Goal: Book appointment/travel/reservation

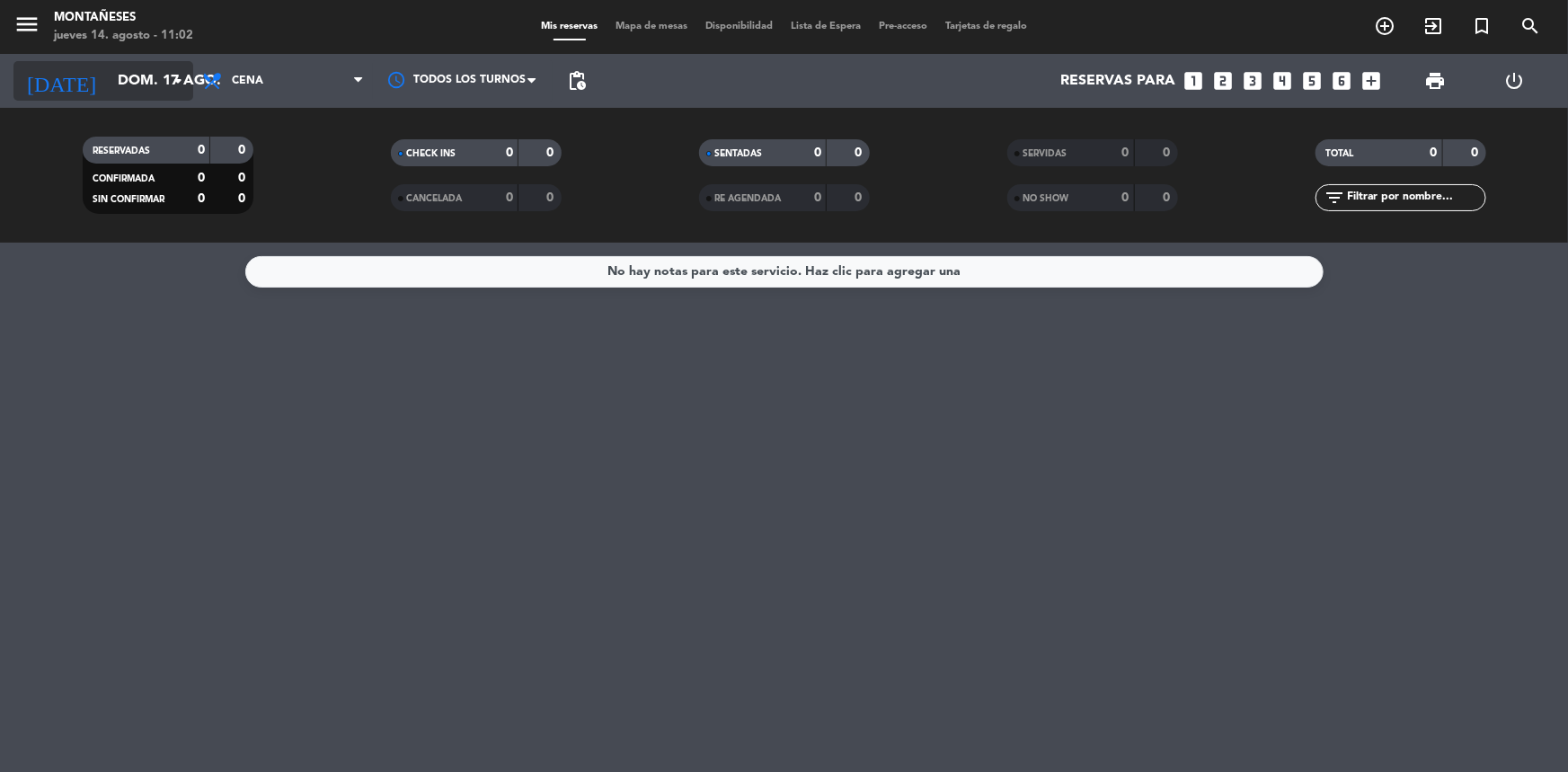
click at [187, 91] on icon "arrow_drop_down" at bounding box center [178, 81] width 22 height 22
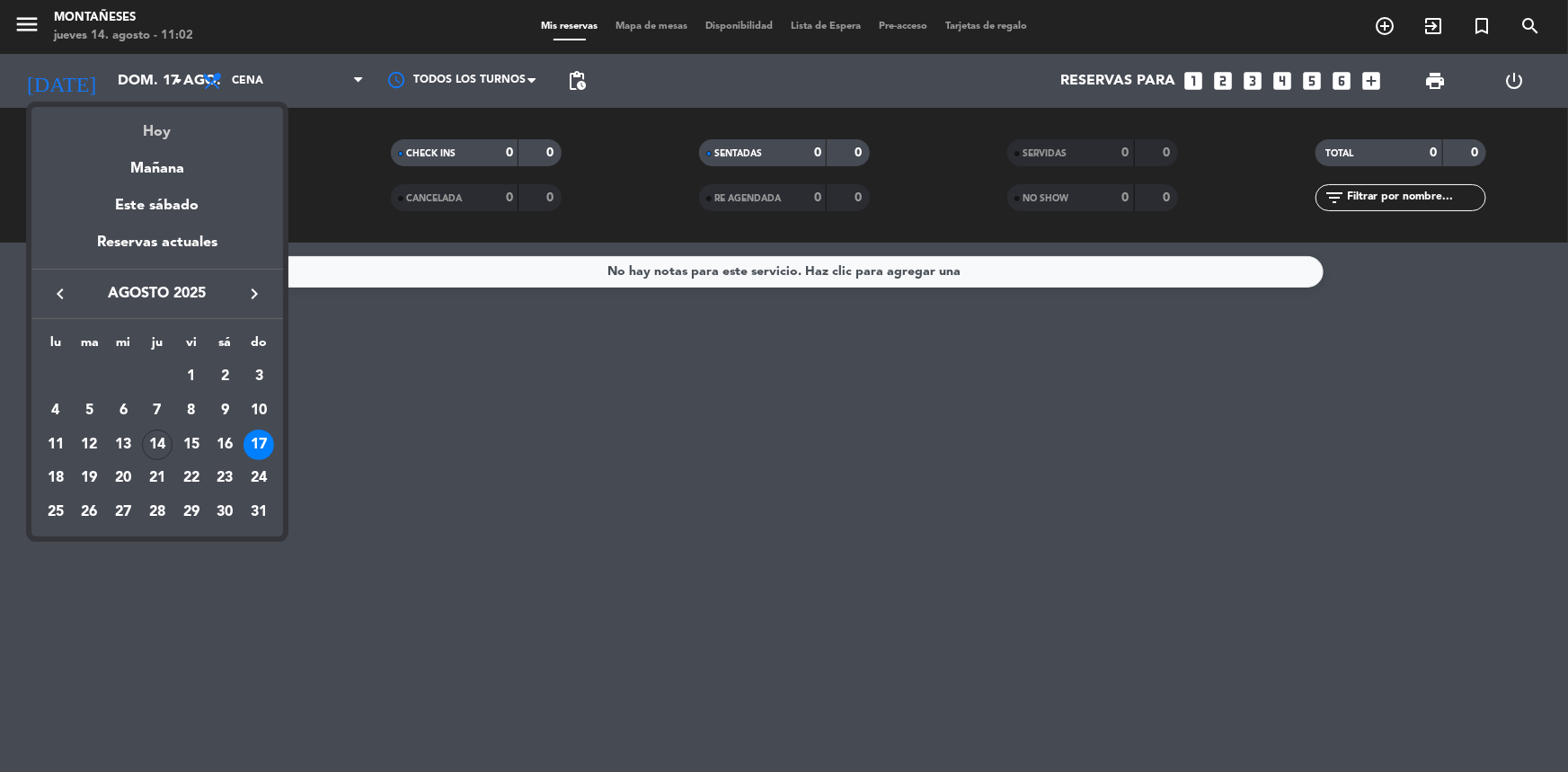
click at [192, 126] on div "Hoy" at bounding box center [157, 125] width 251 height 37
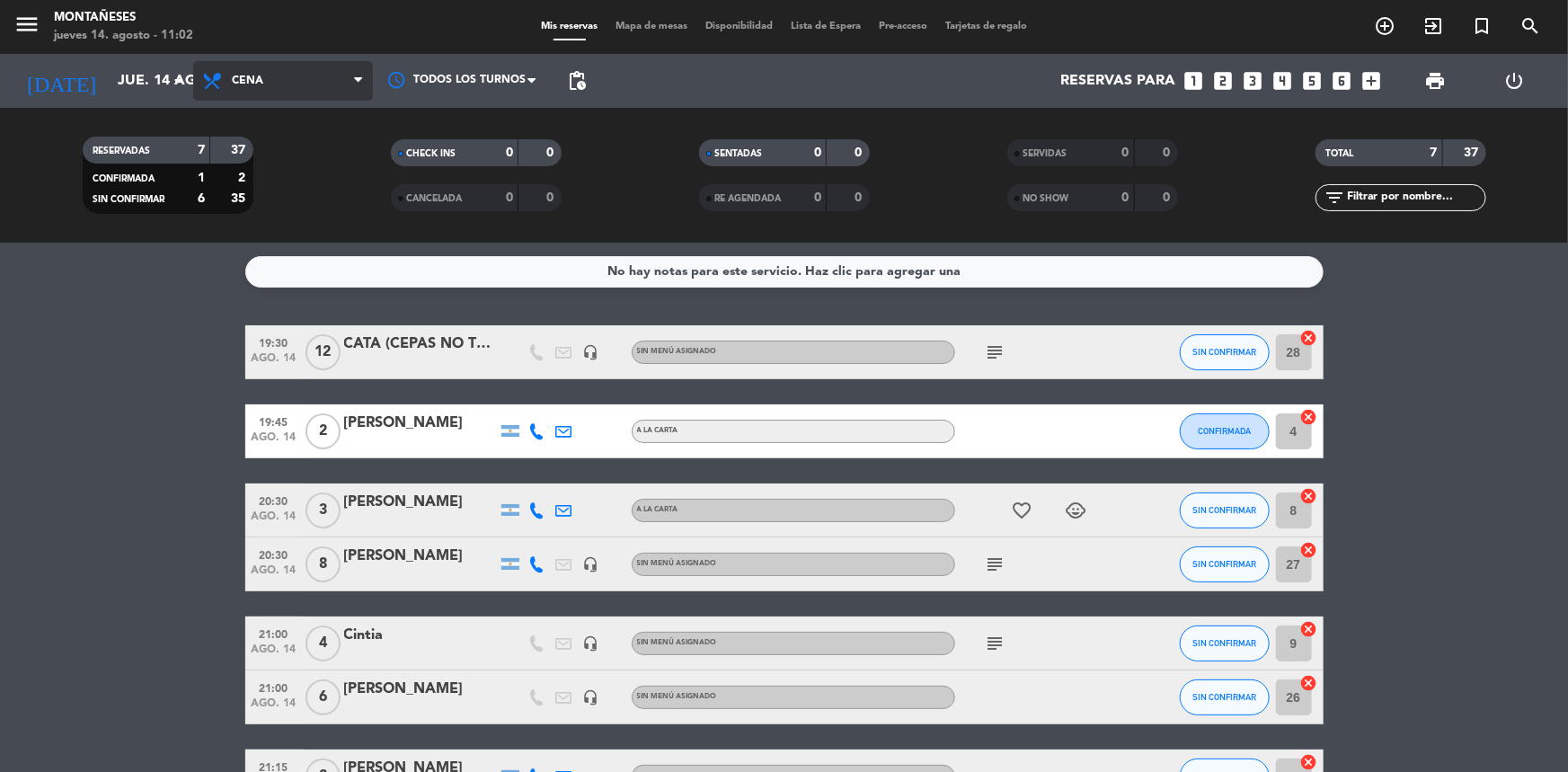
click at [297, 79] on span "Cena" at bounding box center [283, 81] width 180 height 40
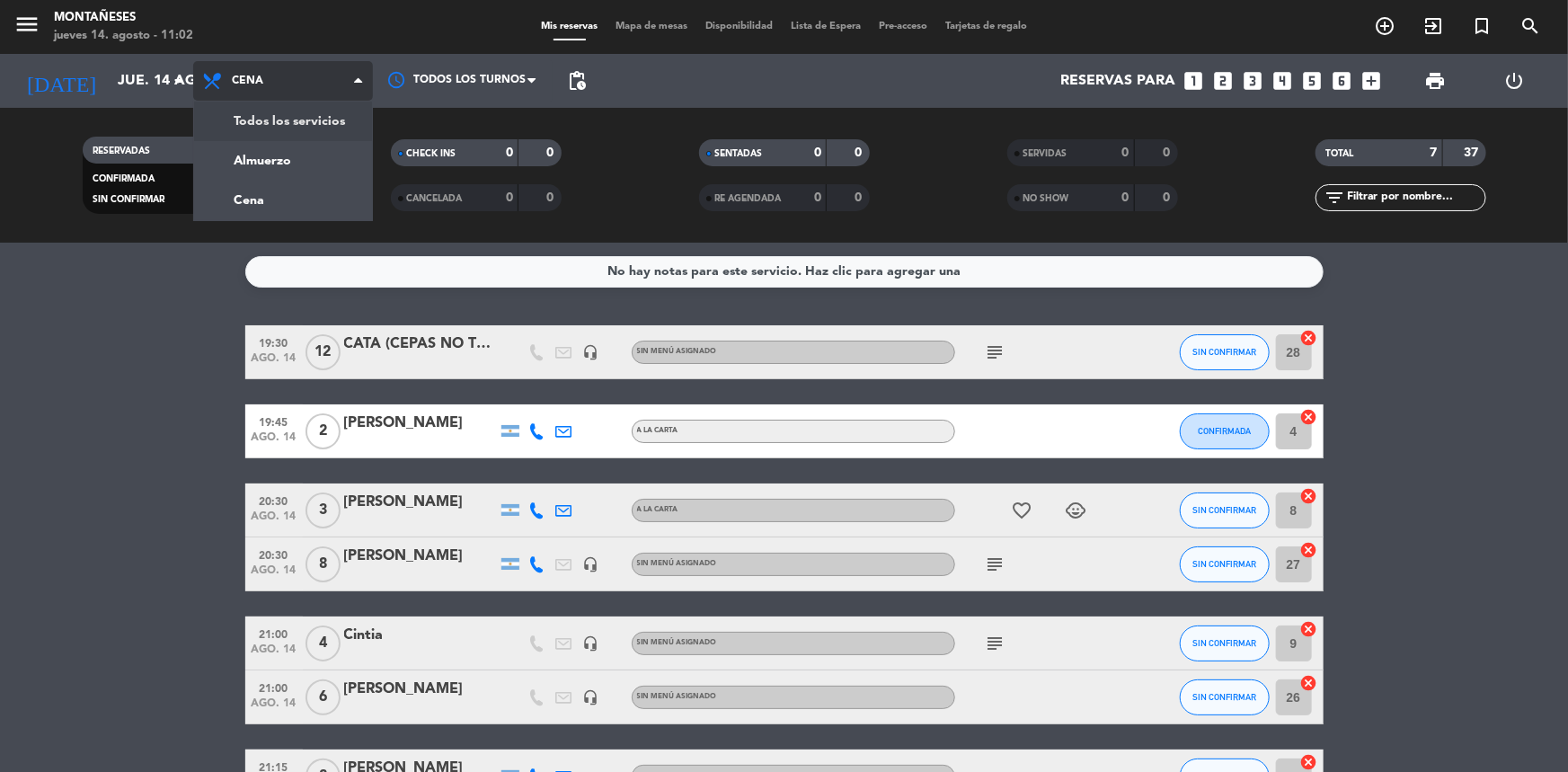
click at [319, 75] on span "Cena" at bounding box center [283, 81] width 180 height 40
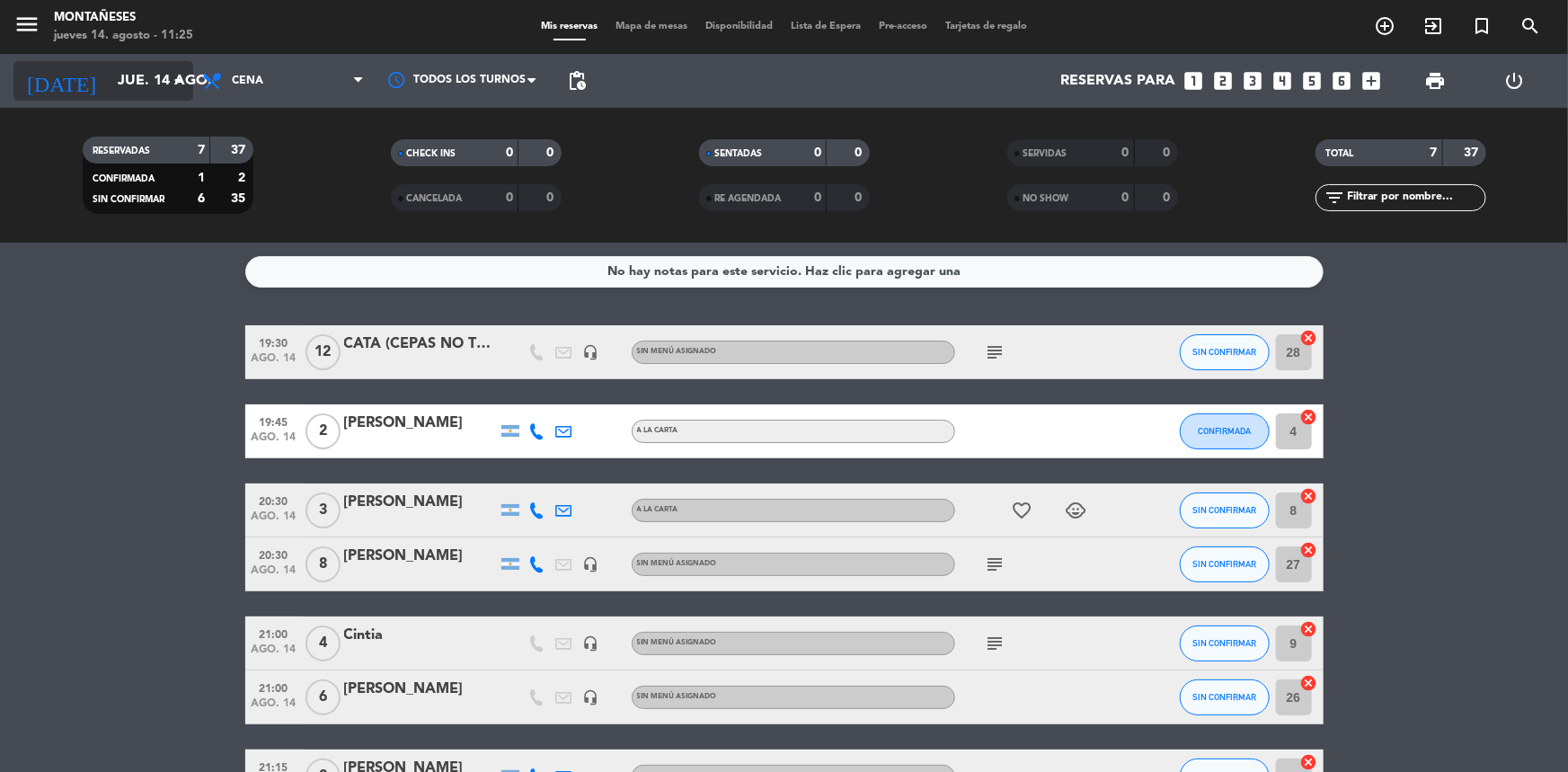
click at [156, 91] on input "jue. 14 ago." at bounding box center [203, 81] width 190 height 35
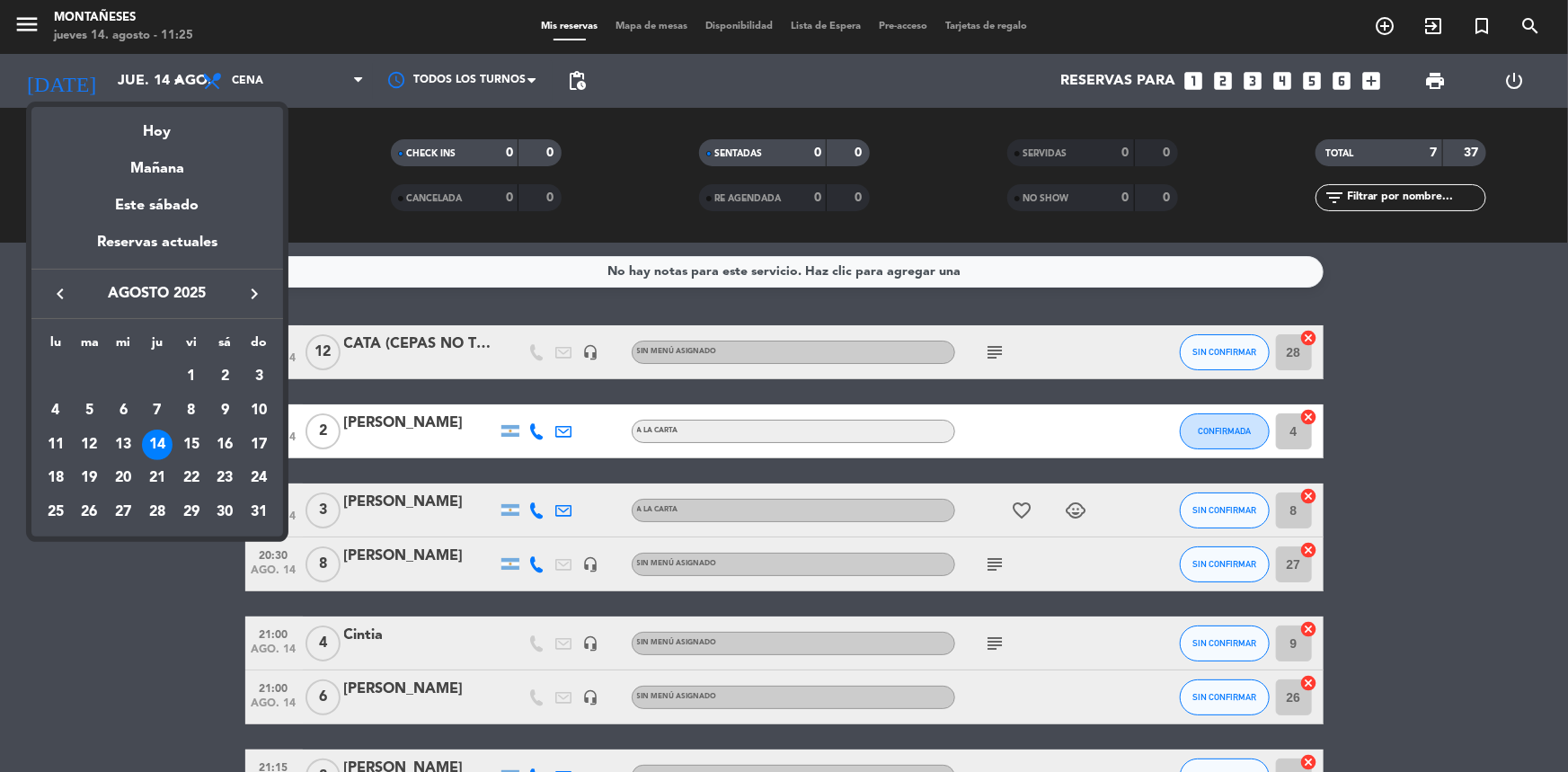
click at [232, 72] on div at bounding box center [784, 386] width 1568 height 772
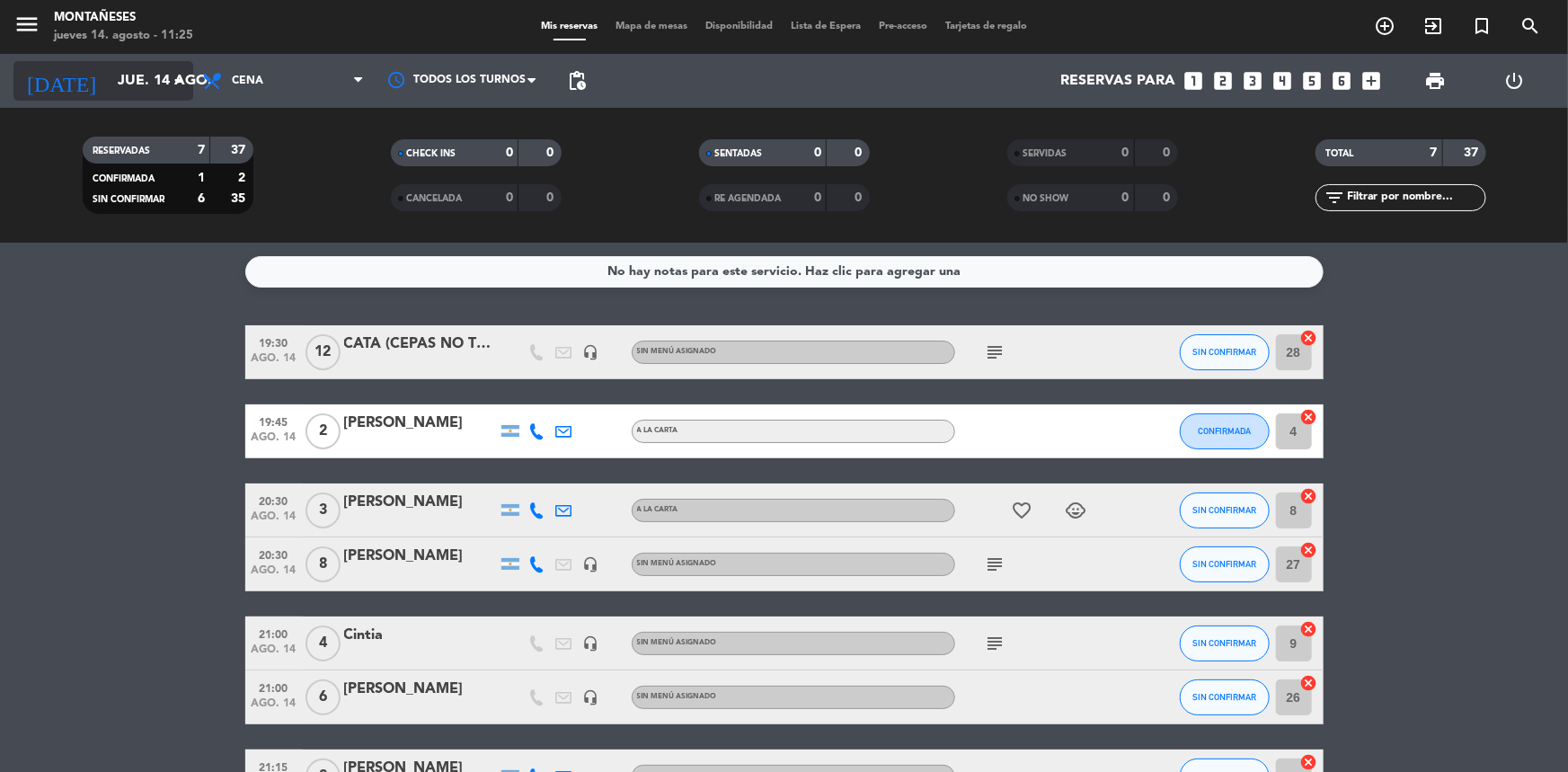
click at [175, 85] on icon "arrow_drop_down" at bounding box center [178, 81] width 22 height 22
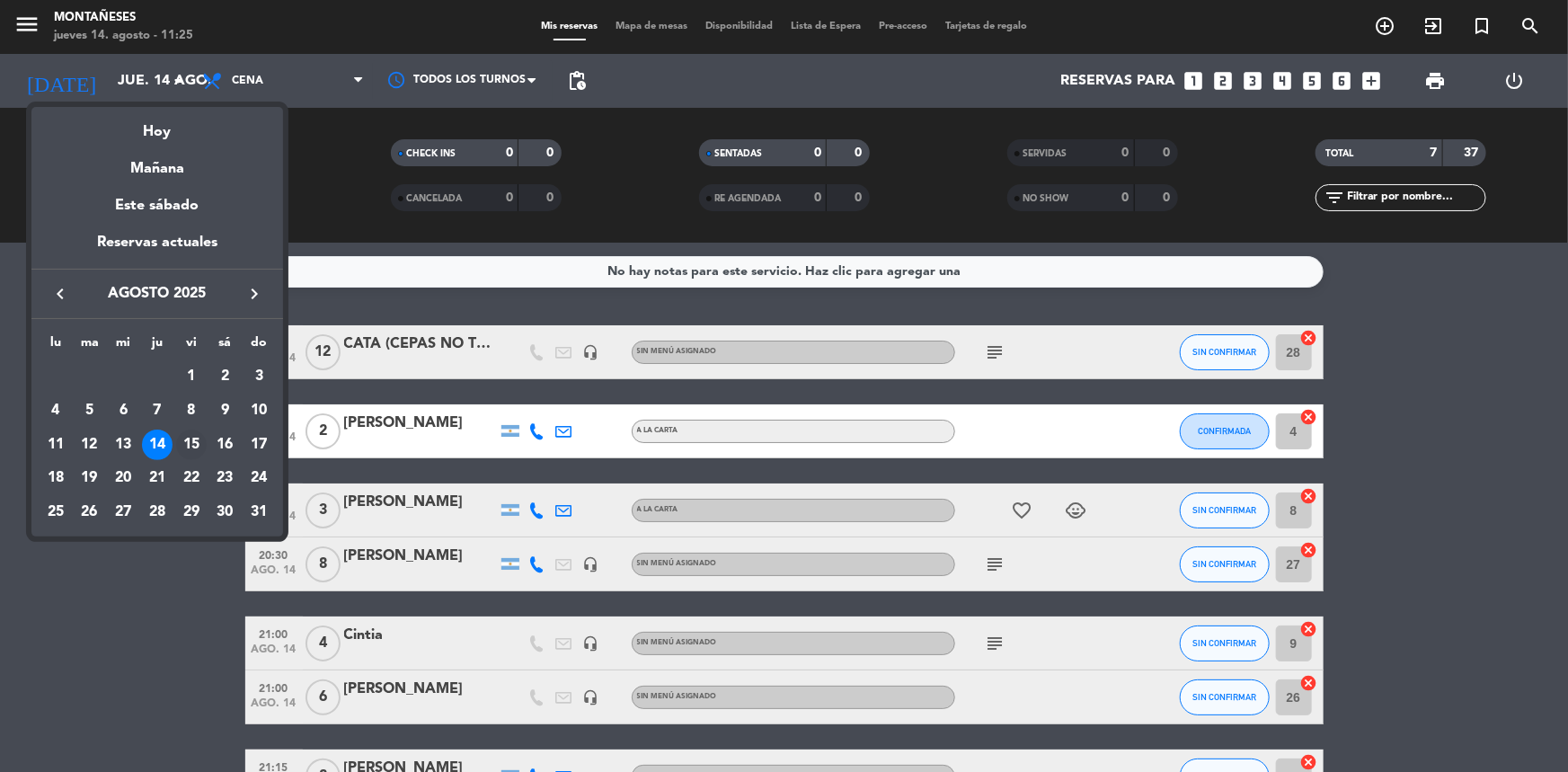
click at [189, 443] on div "15" at bounding box center [191, 445] width 31 height 31
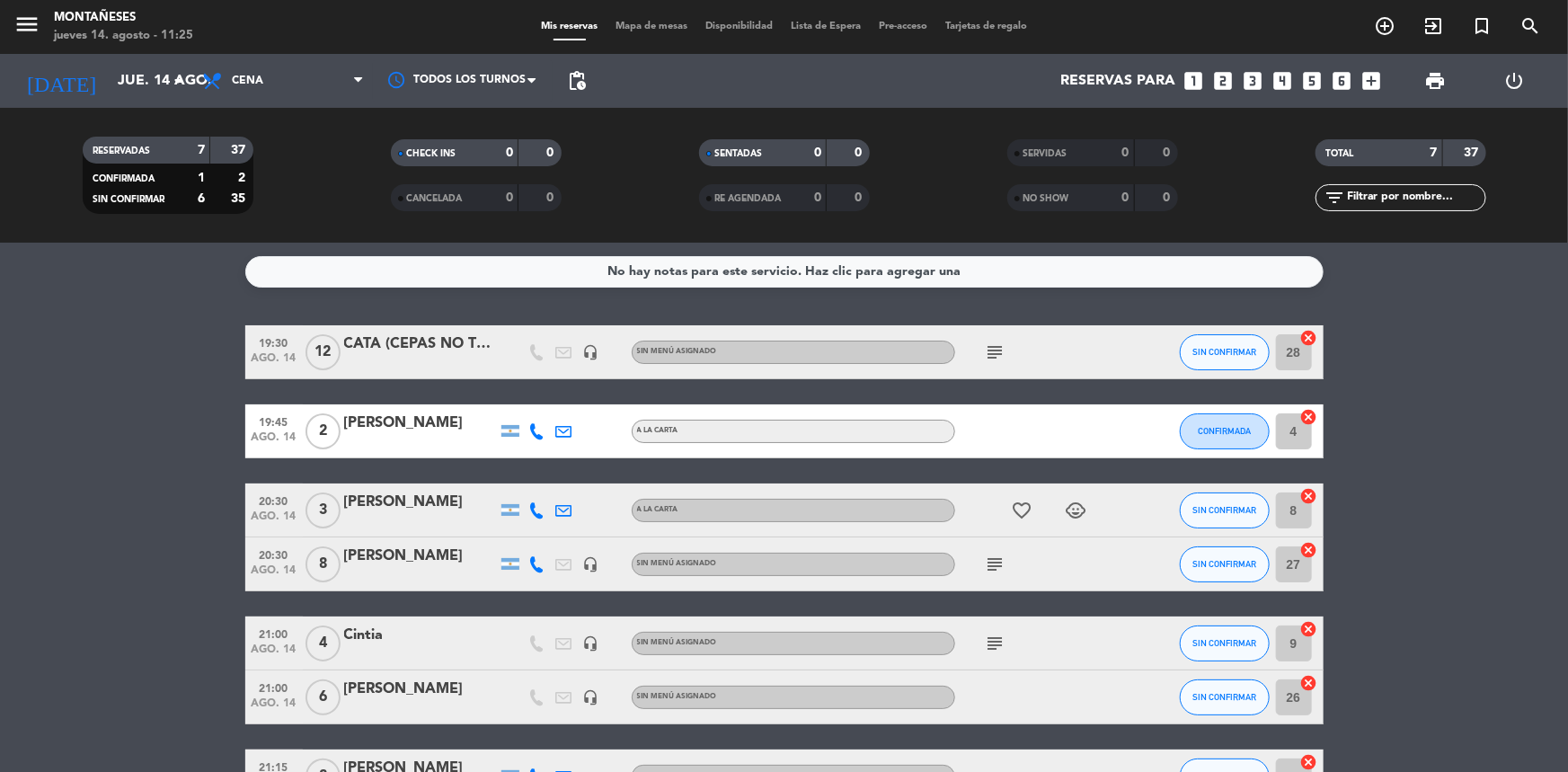
type input "vie. 15 ago."
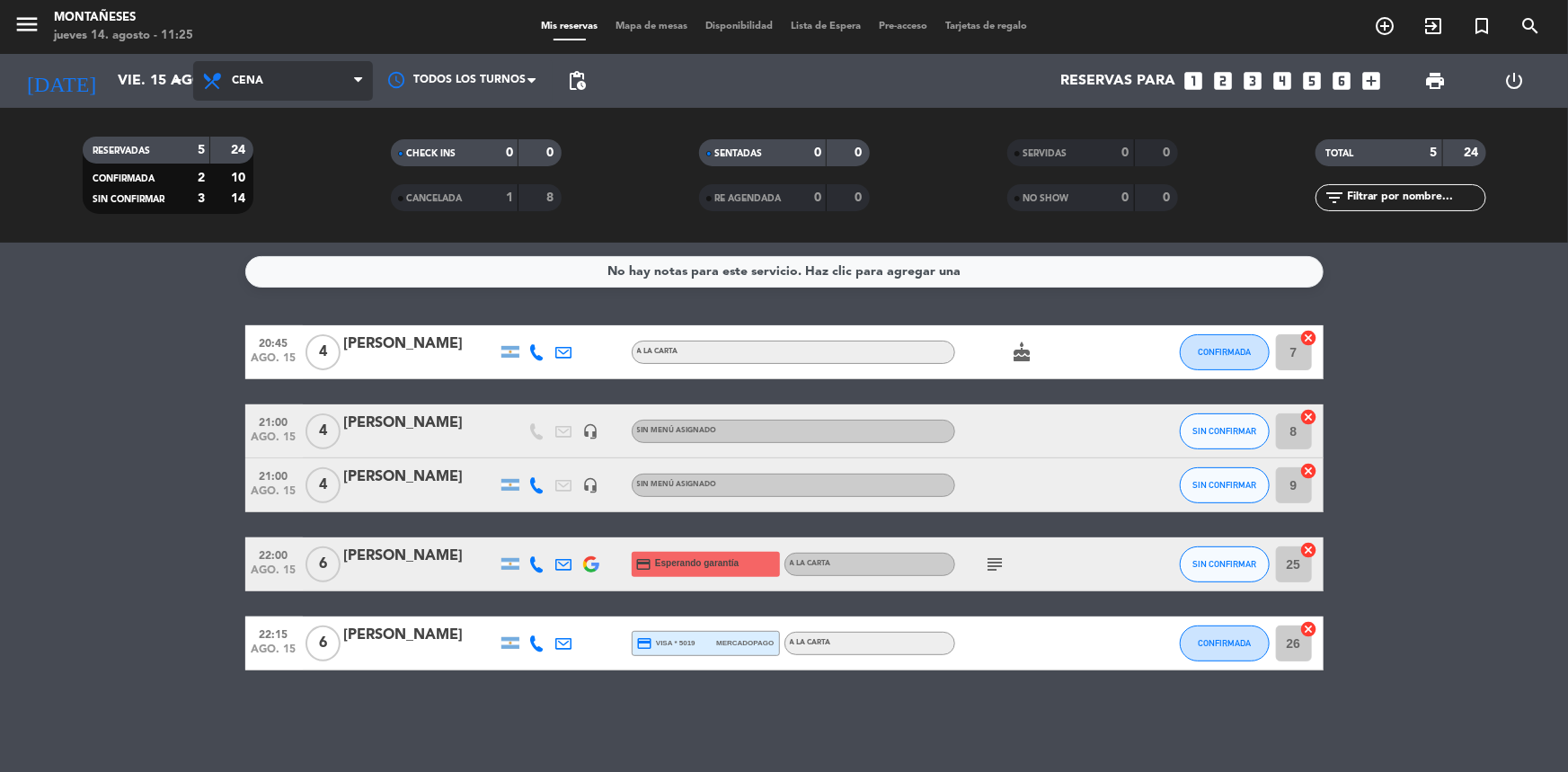
click at [328, 93] on span "Cena" at bounding box center [283, 81] width 180 height 40
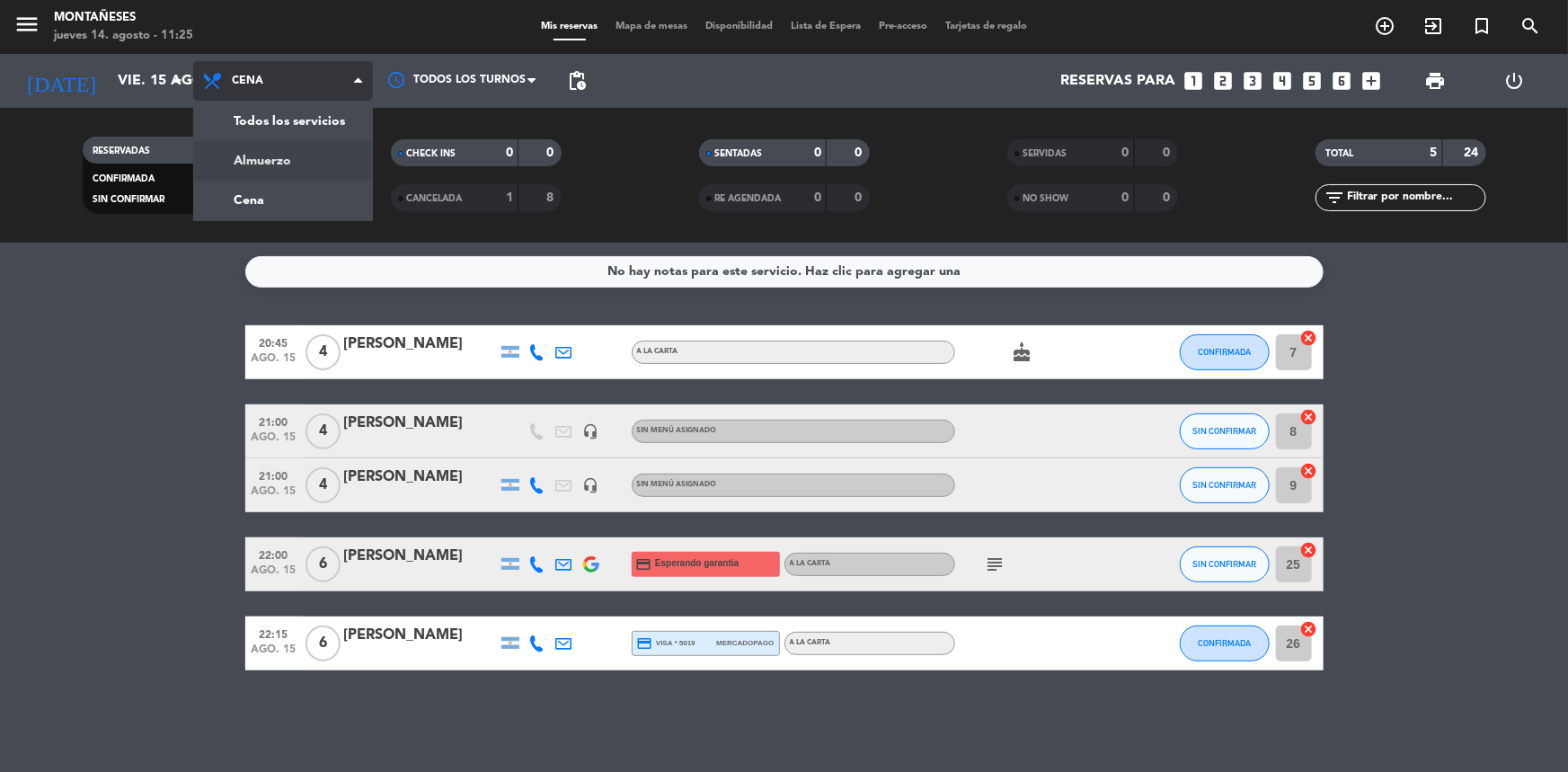
click at [292, 152] on div "menu Montañeses [DATE] 14. agosto - 11:25 Mis reservas Mapa de mesas Disponibil…" at bounding box center [784, 121] width 1568 height 242
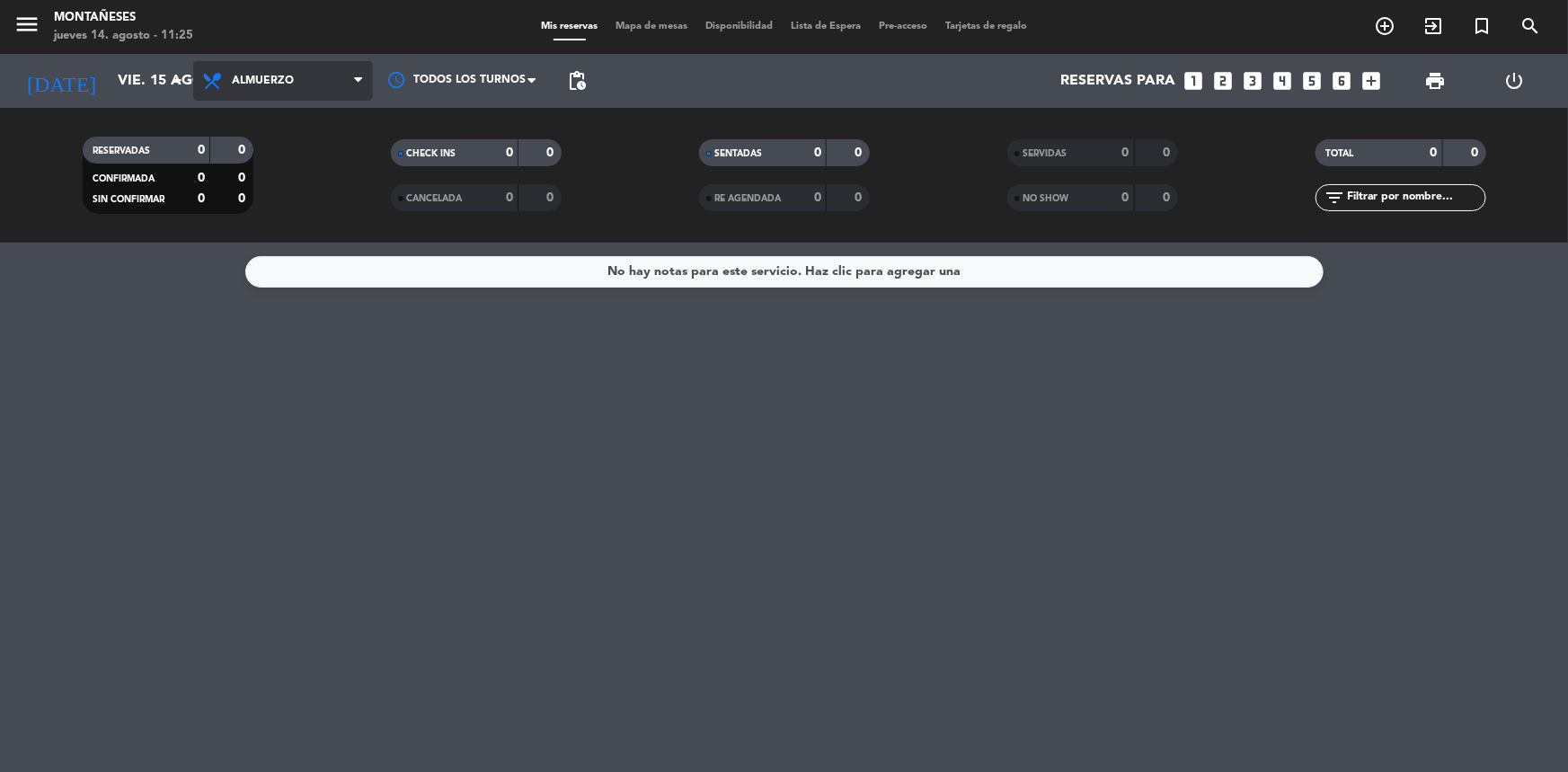
click at [292, 89] on span "Almuerzo" at bounding box center [283, 81] width 180 height 40
click at [266, 193] on div "menu Montañeses [DATE] 14. agosto - 11:25 Mis reservas Mapa de mesas Disponibil…" at bounding box center [784, 121] width 1568 height 242
